Goal: Task Accomplishment & Management: Use online tool/utility

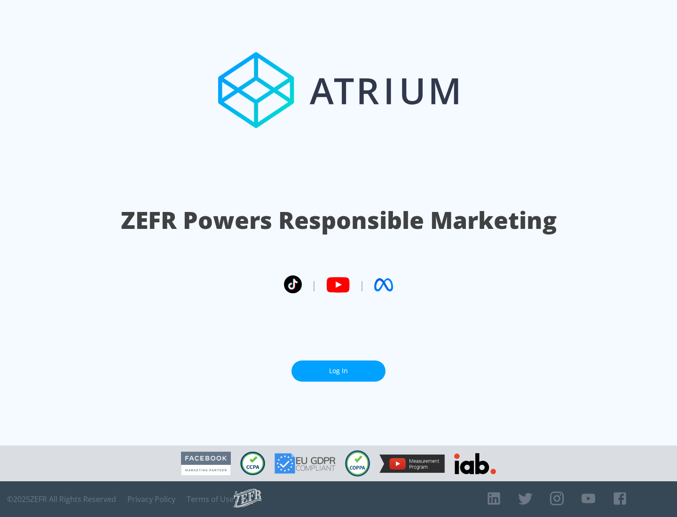
click at [339, 367] on link "Log In" at bounding box center [339, 371] width 94 height 21
